Goal: Task Accomplishment & Management: Manage account settings

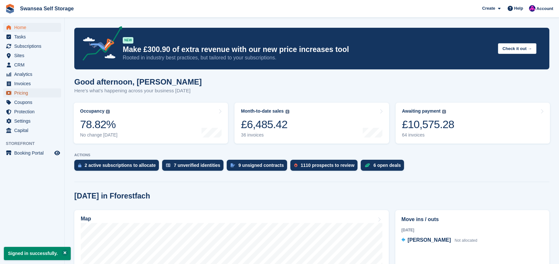
click at [29, 92] on span "Pricing" at bounding box center [33, 92] width 39 height 9
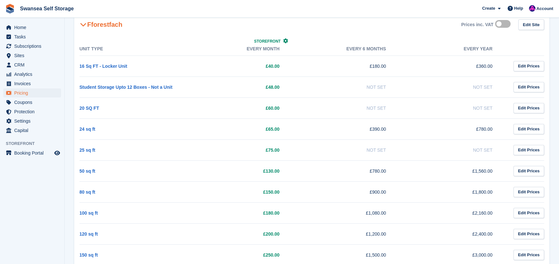
scroll to position [128, 0]
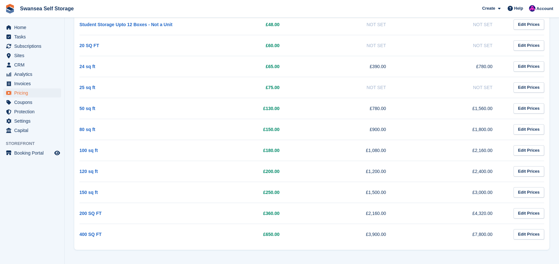
click at [129, 155] on td "100 sq ft" at bounding box center [132, 150] width 107 height 21
click at [37, 46] on span "Subscriptions" at bounding box center [33, 46] width 39 height 9
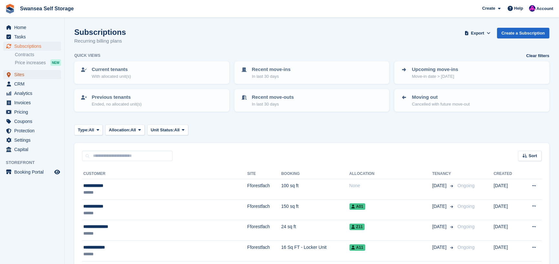
click at [29, 77] on span "Sites" at bounding box center [33, 74] width 39 height 9
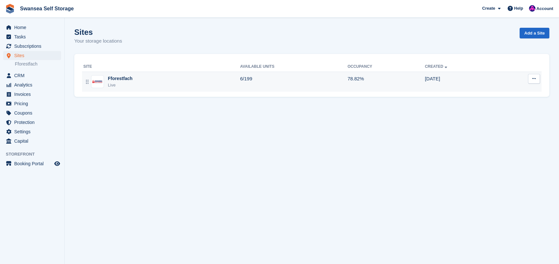
click at [126, 81] on div "Fforestfach" at bounding box center [120, 78] width 25 height 7
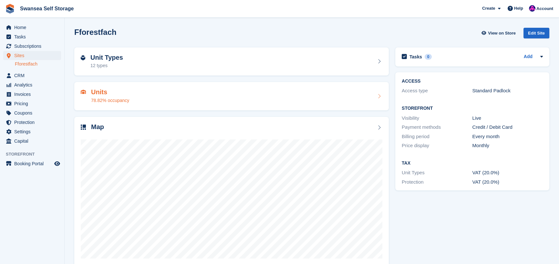
drag, startPoint x: 116, startPoint y: 96, endPoint x: 135, endPoint y: 109, distance: 22.9
click at [116, 96] on div "Units 78.82% occupancy" at bounding box center [110, 95] width 38 height 15
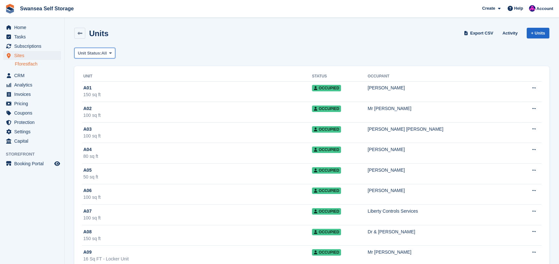
click at [92, 54] on span "Unit Status:" at bounding box center [90, 53] width 24 height 6
click at [104, 79] on link "Available" at bounding box center [105, 80] width 56 height 12
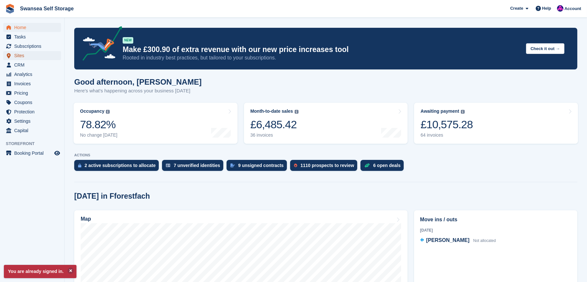
click at [22, 56] on span "Sites" at bounding box center [33, 55] width 39 height 9
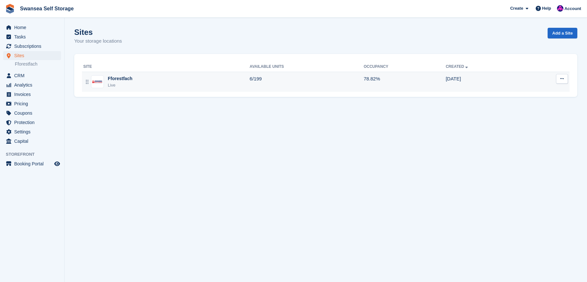
drag, startPoint x: 118, startPoint y: 77, endPoint x: 119, endPoint y: 80, distance: 3.2
click at [118, 77] on div "Fforestfach" at bounding box center [120, 78] width 25 height 7
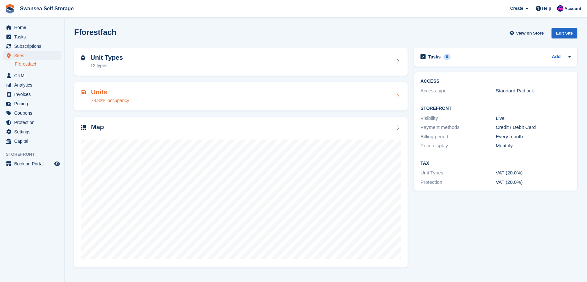
click at [112, 98] on div "78.82% occupancy" at bounding box center [110, 100] width 38 height 7
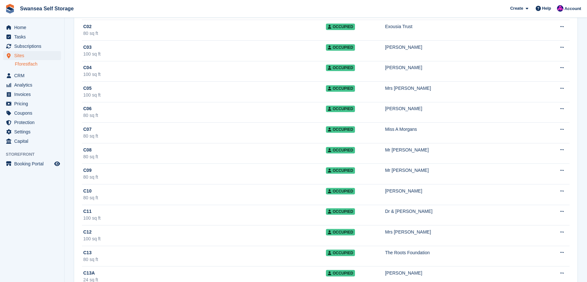
scroll to position [710, 0]
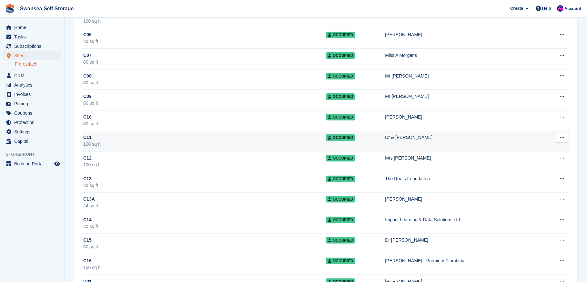
click at [127, 139] on div "C11" at bounding box center [204, 137] width 243 height 7
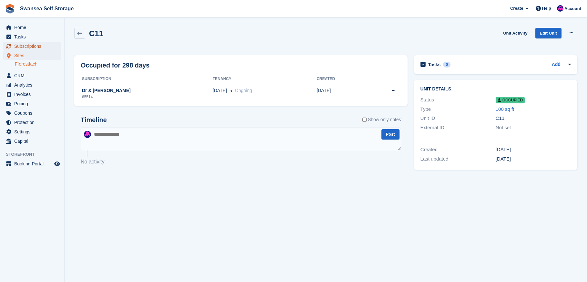
click at [31, 45] on span "Subscriptions" at bounding box center [33, 46] width 39 height 9
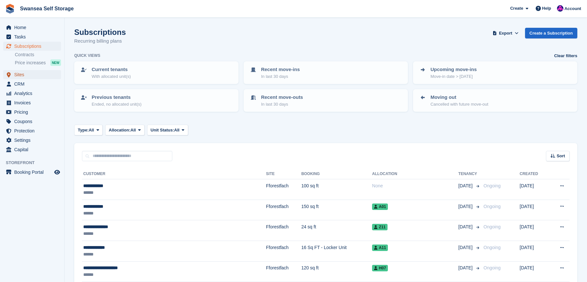
click at [36, 77] on span "Sites" at bounding box center [33, 74] width 39 height 9
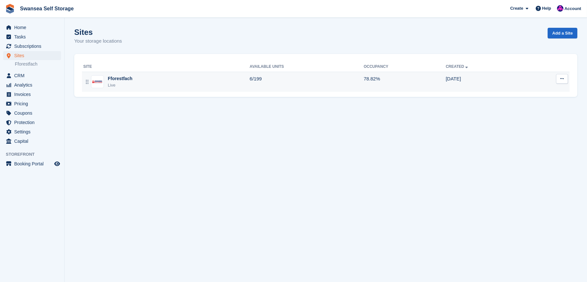
click at [123, 81] on div "Fforestfach" at bounding box center [120, 78] width 25 height 7
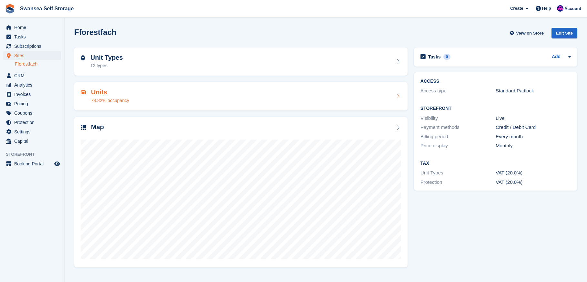
click at [116, 100] on div "78.82% occupancy" at bounding box center [110, 100] width 38 height 7
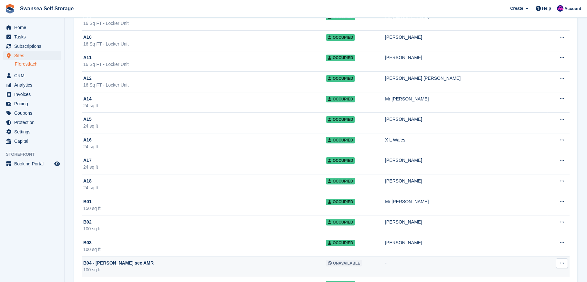
scroll to position [194, 0]
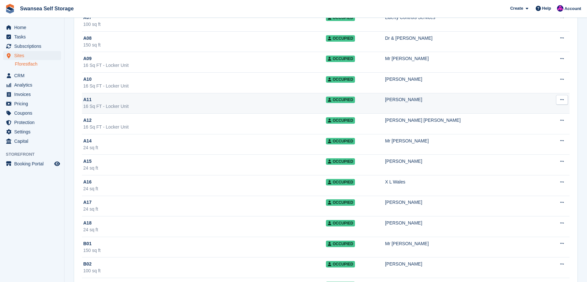
click at [137, 102] on div "A11" at bounding box center [204, 99] width 243 height 7
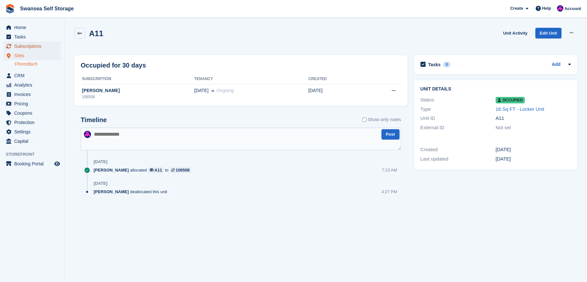
click at [24, 46] on span "Subscriptions" at bounding box center [33, 46] width 39 height 9
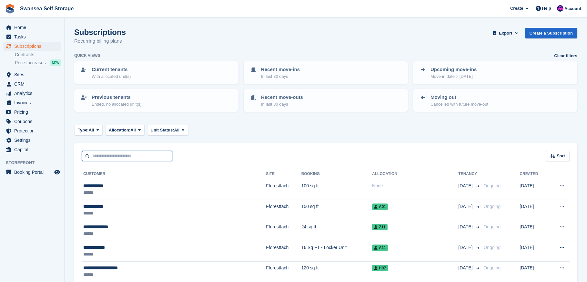
click at [96, 155] on input "text" at bounding box center [127, 156] width 90 height 11
type input "*****"
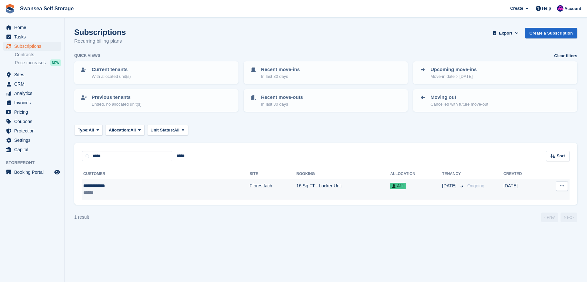
click at [296, 186] on td "16 Sq FT - Locker Unit" at bounding box center [343, 189] width 94 height 20
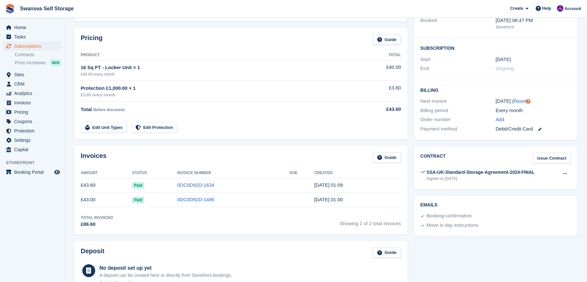
scroll to position [97, 0]
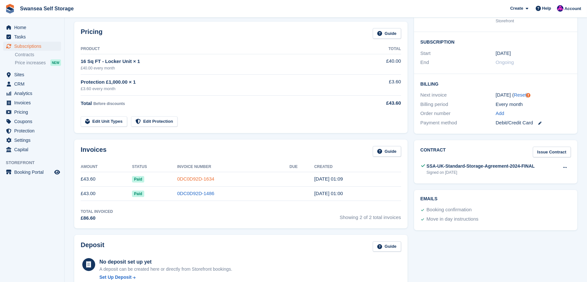
click at [204, 180] on link "0DC0D92D-1634" at bounding box center [195, 178] width 37 height 5
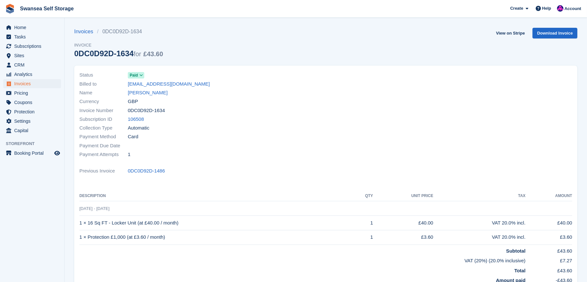
click at [205, 180] on div "Status Paid Billed to dhirajvs@yahoo.com Name Dhiraj Shetty Currency GBP Invoic…" at bounding box center [325, 183] width 503 height 235
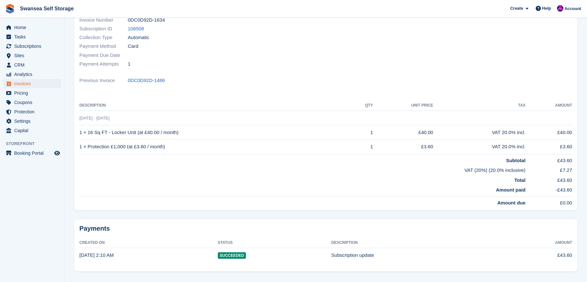
scroll to position [109, 0]
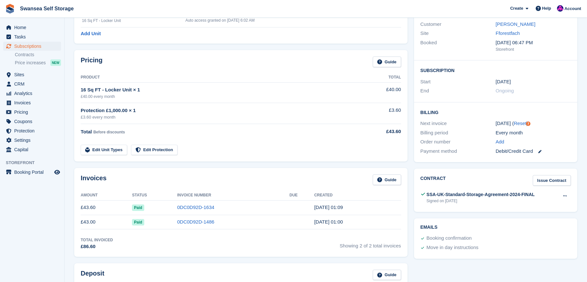
scroll to position [32, 0]
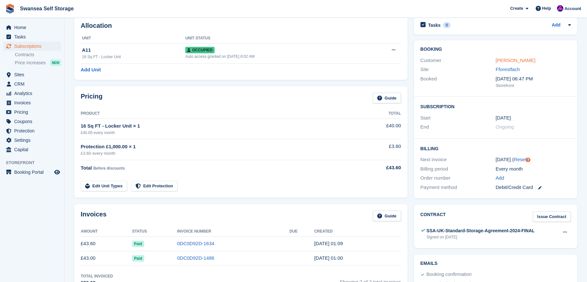
click at [514, 59] on link "[PERSON_NAME]" at bounding box center [516, 59] width 40 height 5
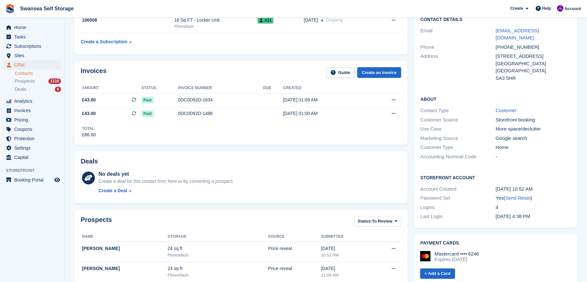
scroll to position [65, 0]
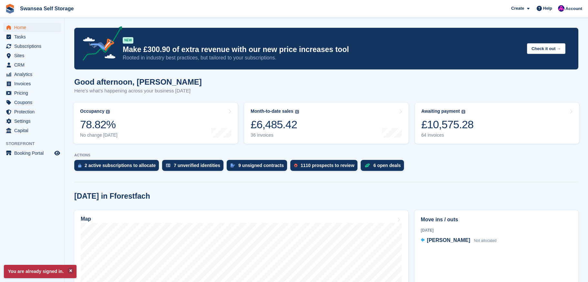
click at [176, 12] on span "Swansea Self Storage Create Subscription Invoice Contact Deal Discount Page Hel…" at bounding box center [294, 8] width 588 height 17
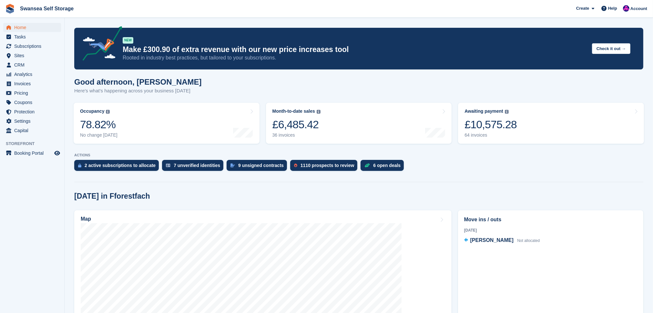
drag, startPoint x: 190, startPoint y: 10, endPoint x: 282, endPoint y: 2, distance: 91.7
click at [287, 4] on span "Swansea Self Storage Create Subscription Invoice Contact Deal Discount Page Hel…" at bounding box center [326, 8] width 653 height 17
click at [23, 46] on span "Subscriptions" at bounding box center [33, 46] width 39 height 9
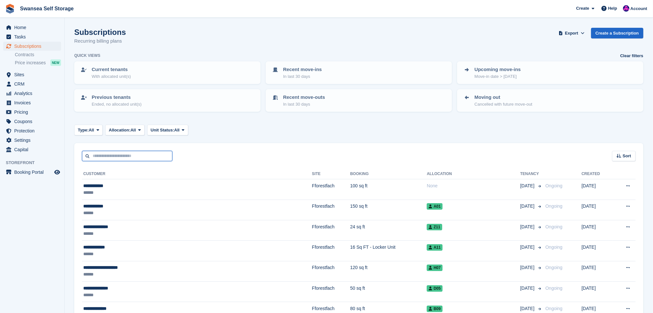
drag, startPoint x: 100, startPoint y: 152, endPoint x: 103, endPoint y: 154, distance: 3.8
click at [100, 153] on input "text" at bounding box center [127, 156] width 90 height 11
type input "****"
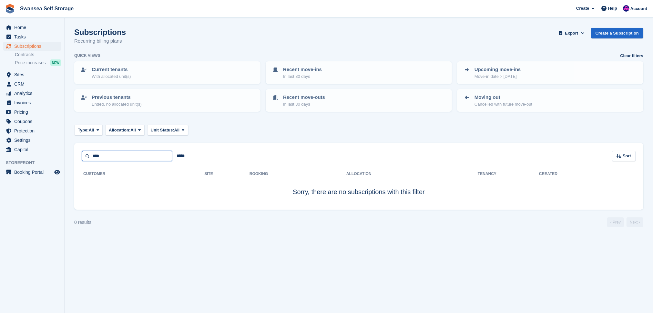
click at [120, 152] on input "****" at bounding box center [127, 156] width 90 height 11
drag, startPoint x: 111, startPoint y: 154, endPoint x: 74, endPoint y: 145, distance: 38.8
click at [74, 145] on section "Subscriptions Recurring billing plans Export Export Subscriptions Export a CSV …" at bounding box center [359, 156] width 589 height 313
type input "***"
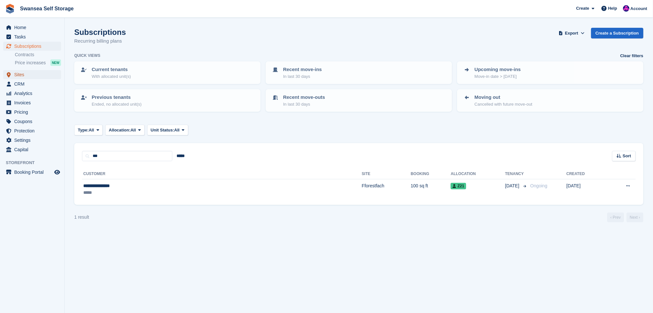
click at [35, 76] on span "Sites" at bounding box center [33, 74] width 39 height 9
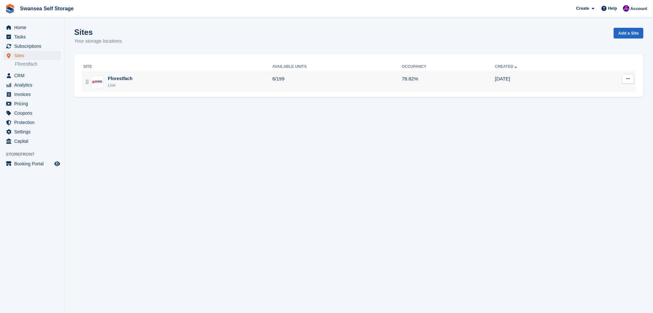
click at [127, 85] on div "Live" at bounding box center [120, 85] width 25 height 6
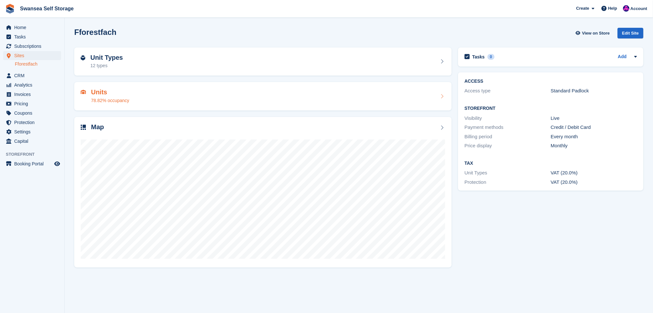
click at [118, 102] on div "78.82% occupancy" at bounding box center [110, 100] width 38 height 7
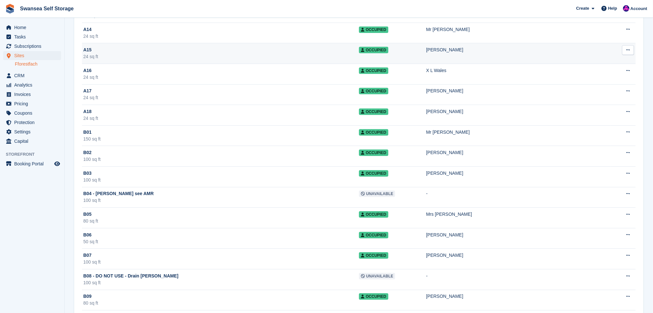
scroll to position [215, 0]
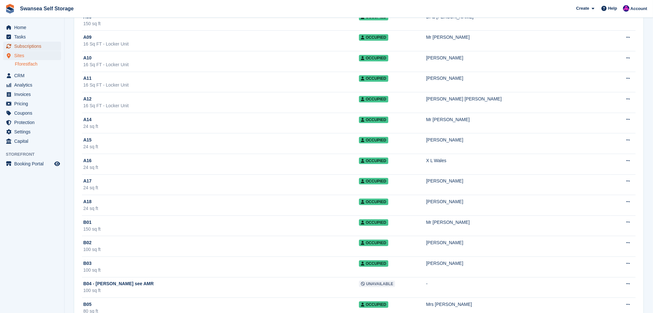
click at [28, 47] on span "Subscriptions" at bounding box center [33, 46] width 39 height 9
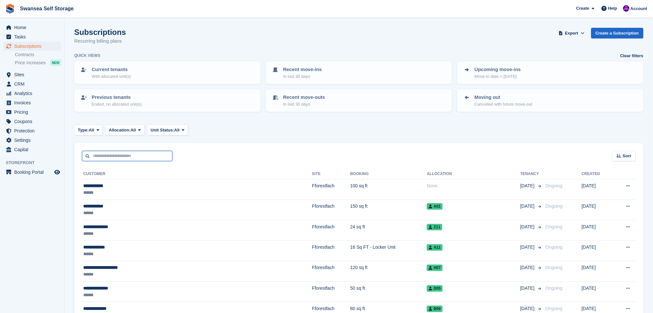
click at [106, 155] on input "text" at bounding box center [127, 156] width 90 height 11
type input "*****"
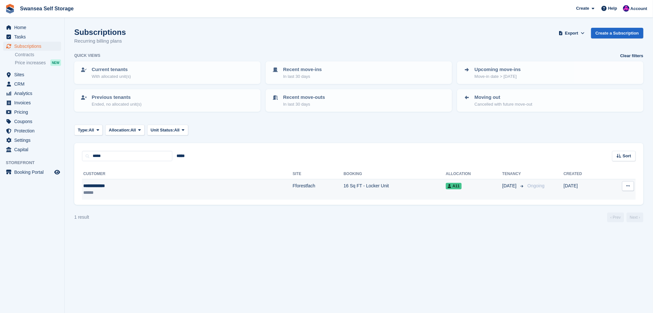
click at [344, 185] on td "16 Sq FT - Locker Unit" at bounding box center [395, 189] width 102 height 20
drag, startPoint x: 257, startPoint y: 185, endPoint x: 261, endPoint y: 186, distance: 3.8
click at [344, 186] on td "16 Sq FT - Locker Unit" at bounding box center [395, 189] width 102 height 20
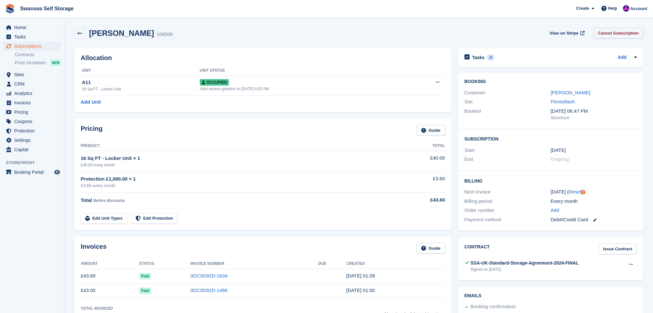
click at [619, 31] on link "Cancel Subscription" at bounding box center [619, 33] width 50 height 11
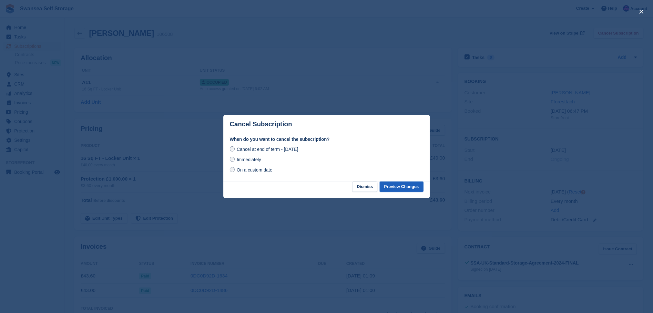
click at [392, 188] on button "Preview Changes" at bounding box center [402, 186] width 44 height 11
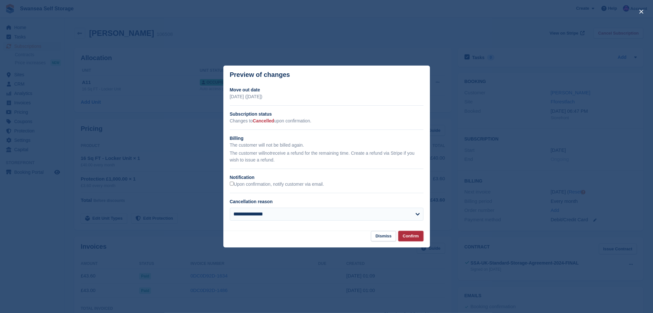
click at [412, 239] on button "Confirm" at bounding box center [410, 236] width 25 height 11
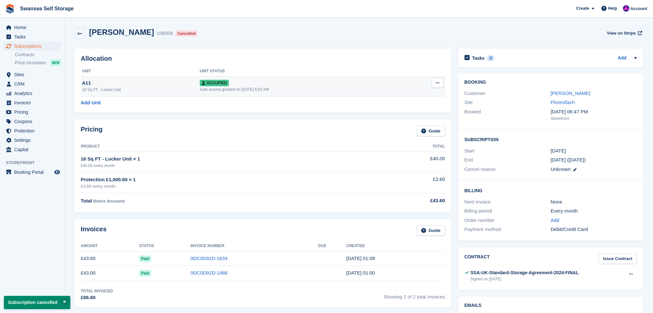
click at [437, 86] on button at bounding box center [438, 83] width 12 height 10
click at [400, 118] on p "Deallocate" at bounding box center [413, 118] width 56 height 8
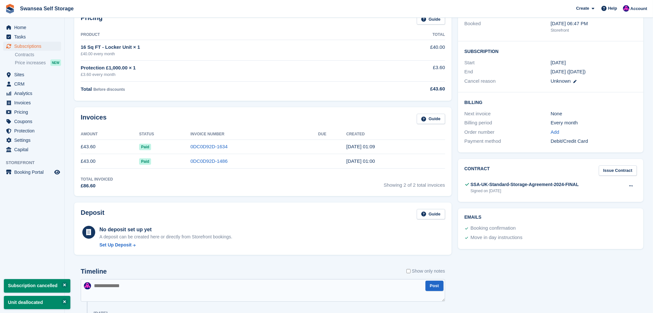
scroll to position [108, 0]
